Goal: Check status: Check status

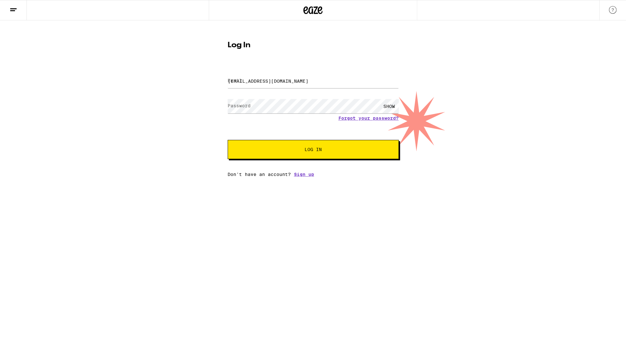
click at [245, 148] on button "Log In" at bounding box center [313, 149] width 171 height 19
click at [302, 153] on button "Log In" at bounding box center [313, 149] width 171 height 19
click at [391, 105] on div "SHOW" at bounding box center [389, 106] width 19 height 14
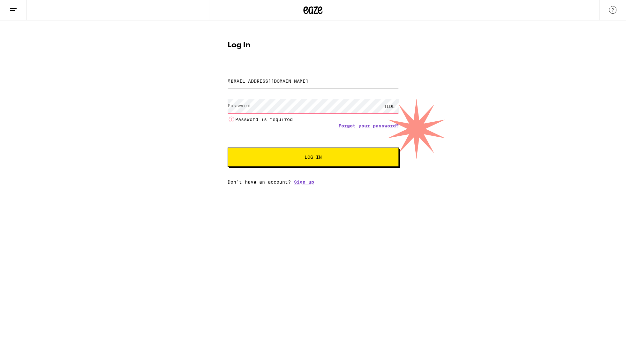
click at [392, 105] on div "HIDE" at bounding box center [389, 106] width 19 height 14
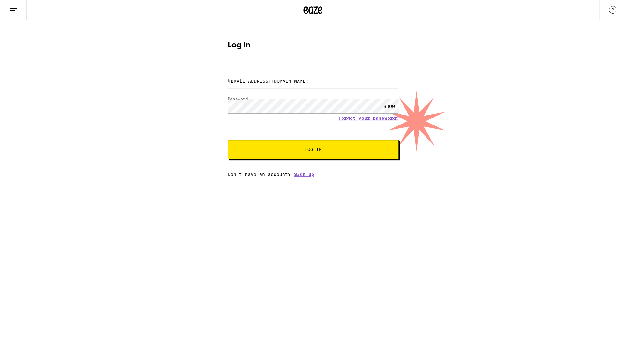
click at [388, 105] on div "SHOW" at bounding box center [389, 106] width 19 height 14
click at [388, 105] on div "HIDE" at bounding box center [389, 106] width 19 height 14
click at [341, 145] on button "Log In" at bounding box center [313, 149] width 171 height 19
click at [322, 149] on span "Log In" at bounding box center [313, 149] width 119 height 4
click at [270, 78] on input "[EMAIL_ADDRESS][DOMAIN_NAME]" at bounding box center [313, 81] width 171 height 14
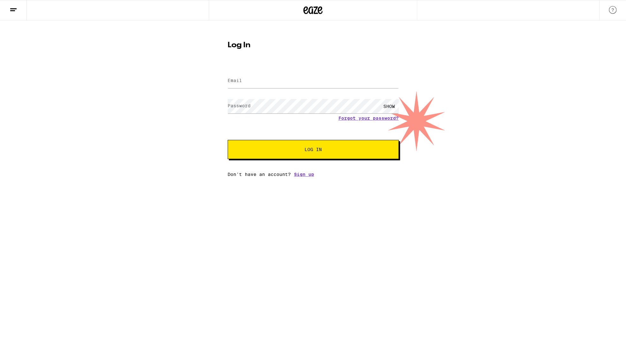
click at [234, 82] on label "Email" at bounding box center [235, 80] width 14 height 5
type input "[EMAIL_ADDRESS][DOMAIN_NAME]"
click at [384, 106] on div "SHOW" at bounding box center [389, 106] width 19 height 14
click at [316, 146] on button "Log In" at bounding box center [313, 149] width 171 height 19
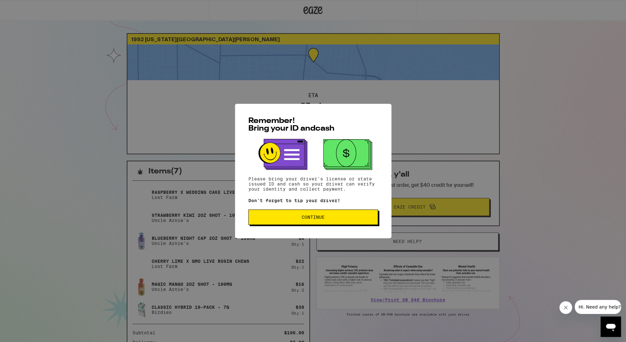
click at [322, 223] on button "Continue" at bounding box center [313, 216] width 130 height 15
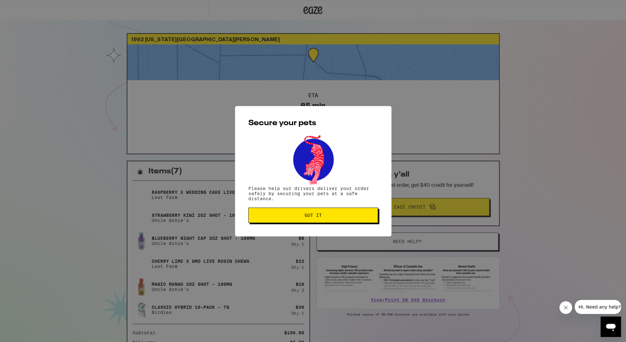
click at [322, 220] on button "Got it" at bounding box center [313, 215] width 130 height 15
